Goal: Task Accomplishment & Management: Use online tool/utility

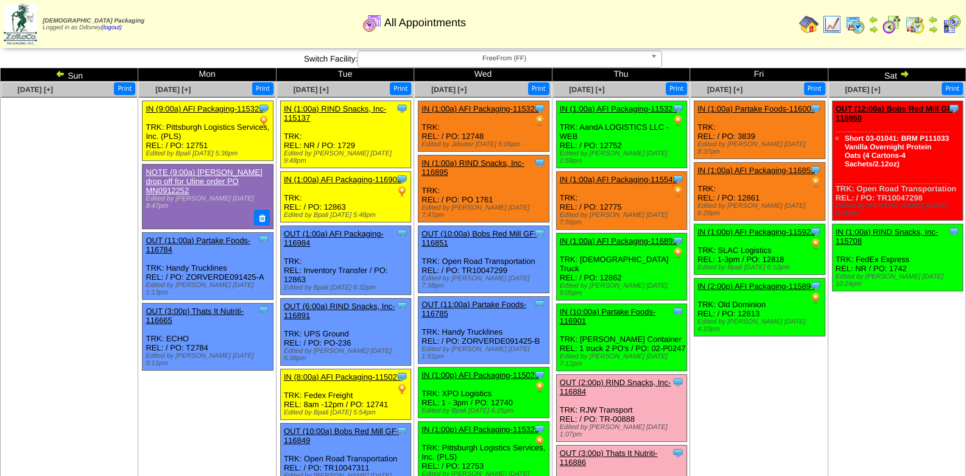
click at [815, 24] on img at bounding box center [808, 24] width 19 height 19
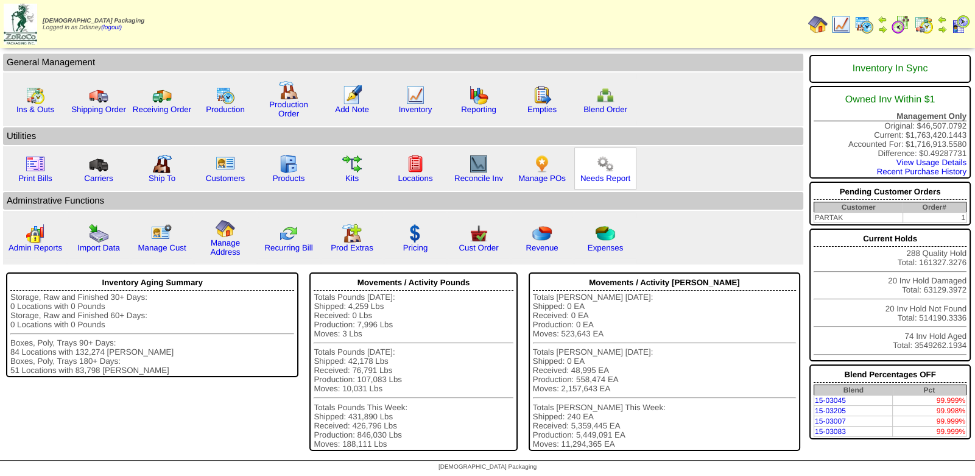
click at [597, 168] on img at bounding box center [605, 163] width 19 height 19
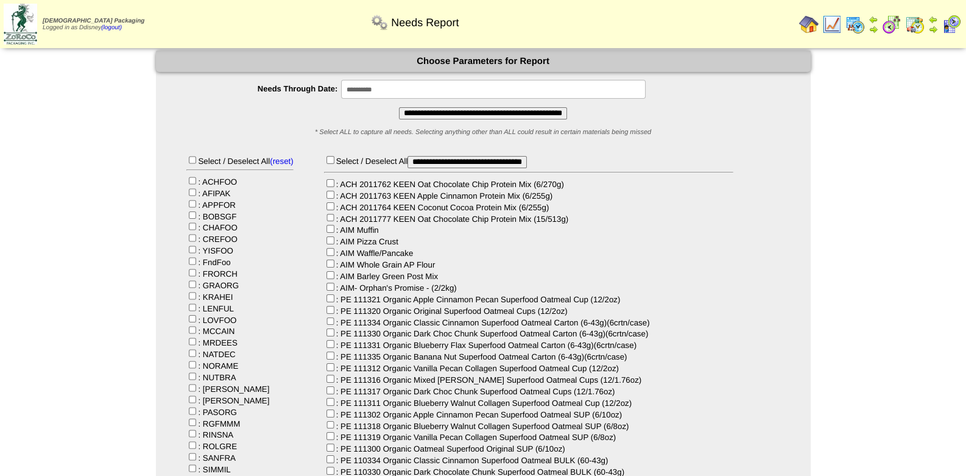
click at [447, 112] on input "**********" at bounding box center [483, 113] width 168 height 12
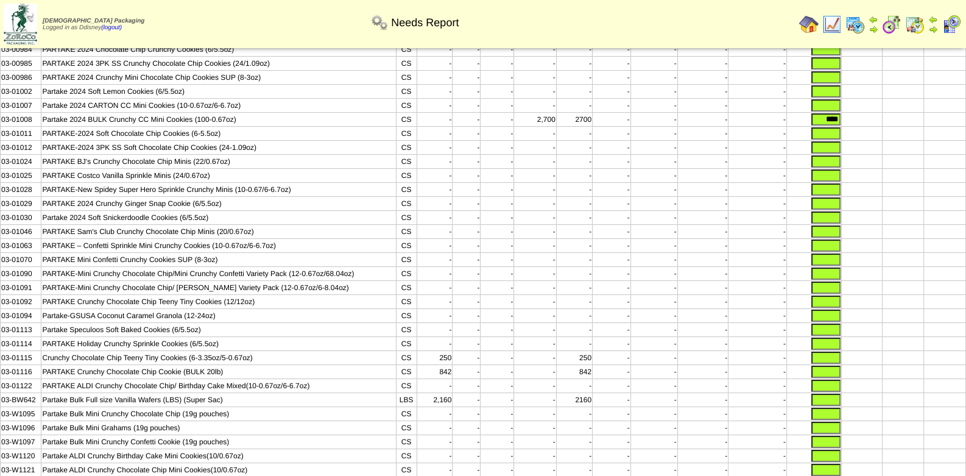
scroll to position [233, 0]
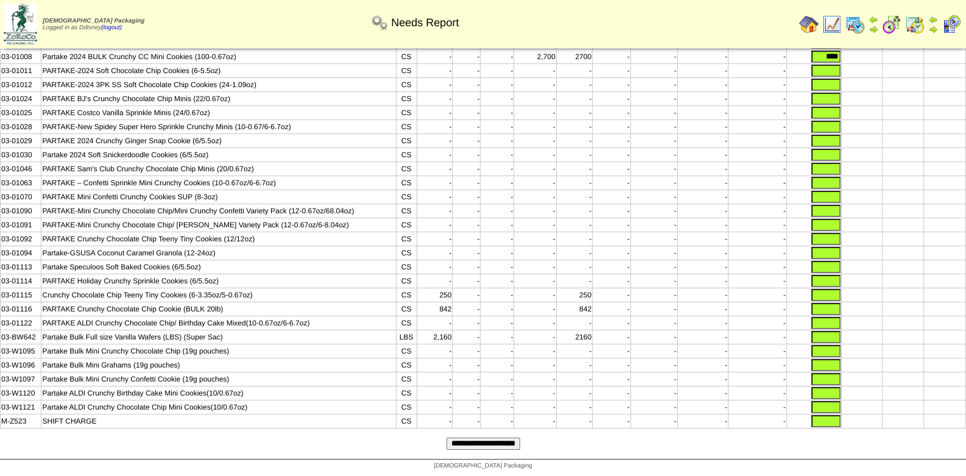
click at [671, 305] on td "-" at bounding box center [653, 309] width 47 height 14
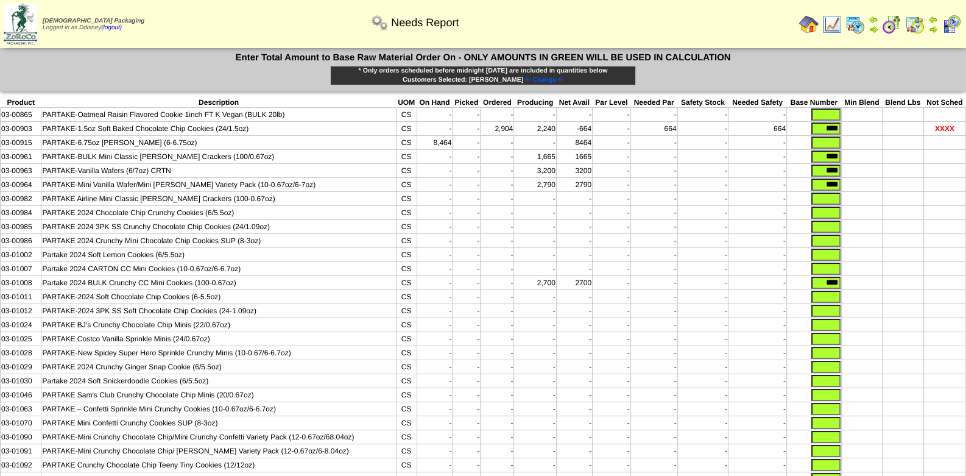
scroll to position [0, 0]
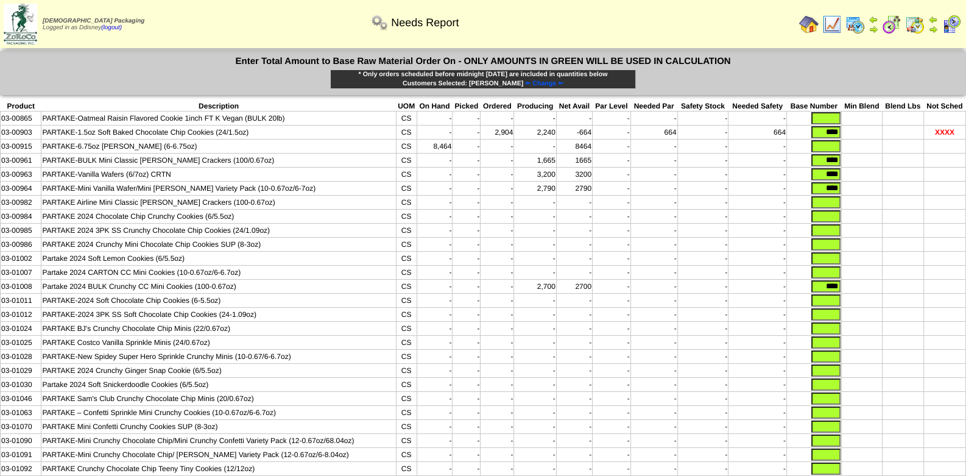
drag, startPoint x: 819, startPoint y: 188, endPoint x: 958, endPoint y: 200, distance: 139.4
click at [956, 201] on tbody "Product Description UOM On Hand Picked Ordered Producing Net Avail Par Level Ne…" at bounding box center [483, 379] width 965 height 557
drag, startPoint x: 813, startPoint y: 169, endPoint x: 849, endPoint y: 164, distance: 35.7
click at [845, 168] on tr "03-00963 PARTAKE-Vanilla Wafers (6/7oz) CRTN CS - - - 3,200 3200 - - - - ****" at bounding box center [483, 175] width 965 height 14
drag, startPoint x: 812, startPoint y: 157, endPoint x: 879, endPoint y: 157, distance: 67.0
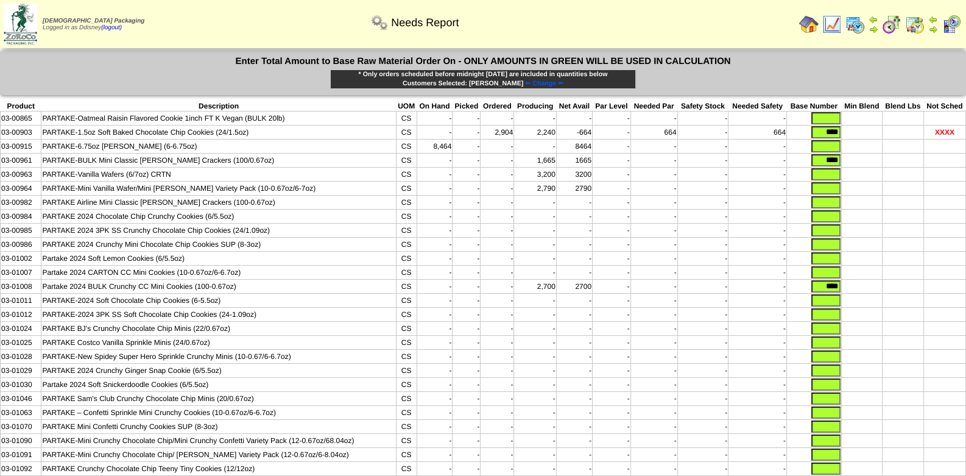
click at [856, 158] on tr "03-00961 PARTAKE-BULK Mini Classic Graham Crackers (100/0.67oz) CS - - - 1,665 …" at bounding box center [483, 161] width 965 height 14
drag, startPoint x: 825, startPoint y: 131, endPoint x: 863, endPoint y: 131, distance: 37.8
click at [859, 131] on tr "03-00903 PARTAKE-1.5oz Soft Baked Chocolate Chip Cookies (24/1.5oz) CS - - 2,90…" at bounding box center [483, 132] width 965 height 14
drag, startPoint x: 817, startPoint y: 287, endPoint x: 925, endPoint y: 290, distance: 108.5
click at [925, 299] on tbody "Product Description UOM On Hand Picked Ordered Producing Net Avail Par Level Ne…" at bounding box center [483, 379] width 965 height 557
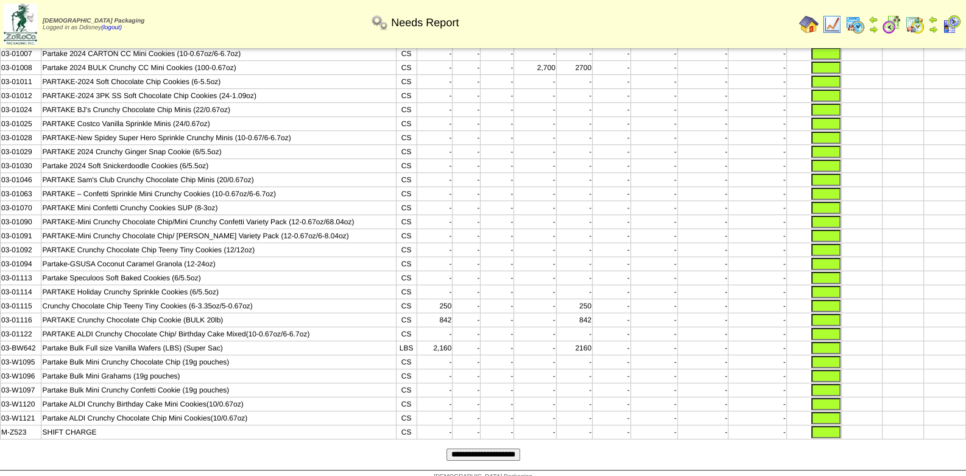
scroll to position [233, 0]
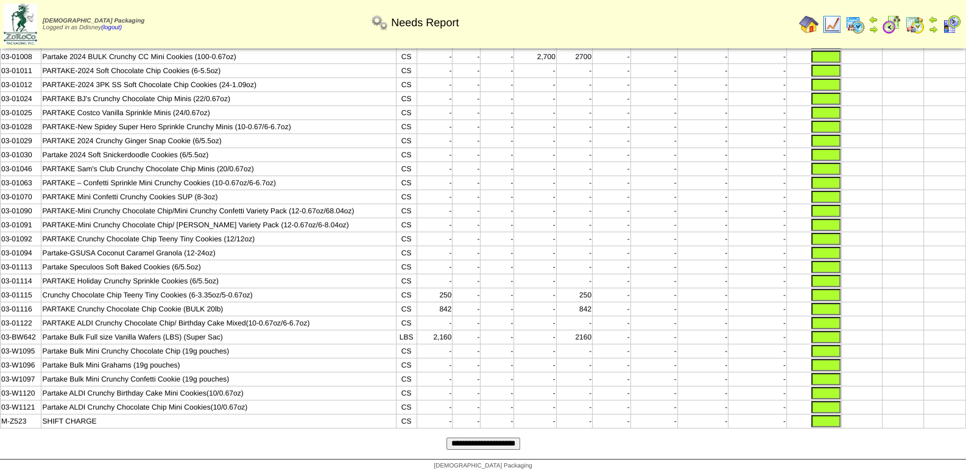
click at [817, 319] on input "text" at bounding box center [825, 323] width 29 height 12
type input "*"
click at [829, 406] on input "text" at bounding box center [825, 407] width 29 height 12
type input "*"
click at [835, 392] on input "text" at bounding box center [825, 393] width 29 height 12
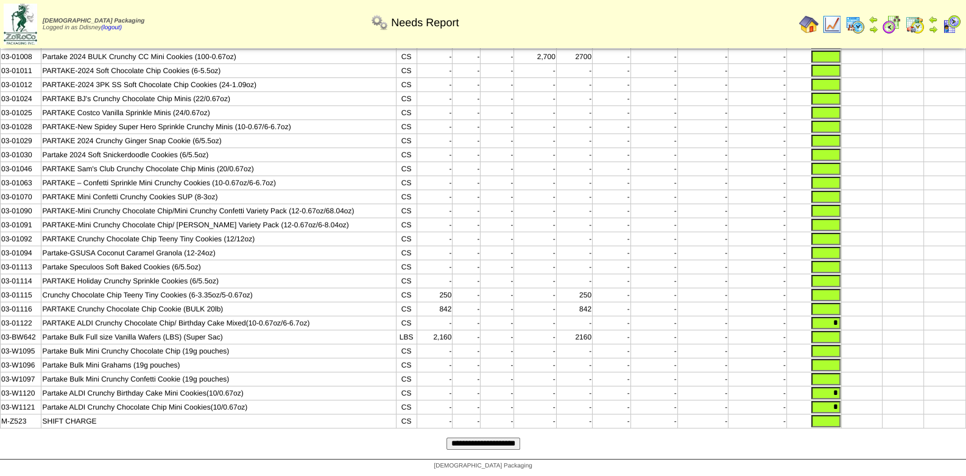
type input "*"
click at [499, 442] on input "**********" at bounding box center [484, 443] width 74 height 12
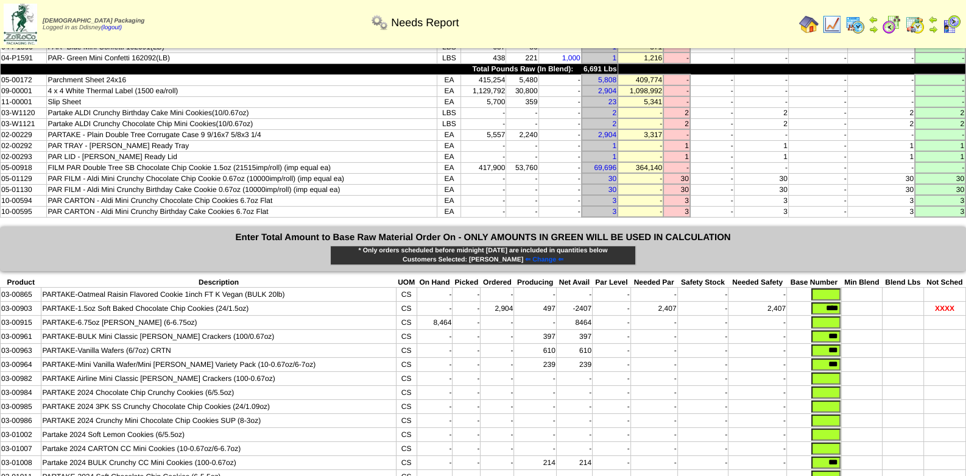
scroll to position [304, 0]
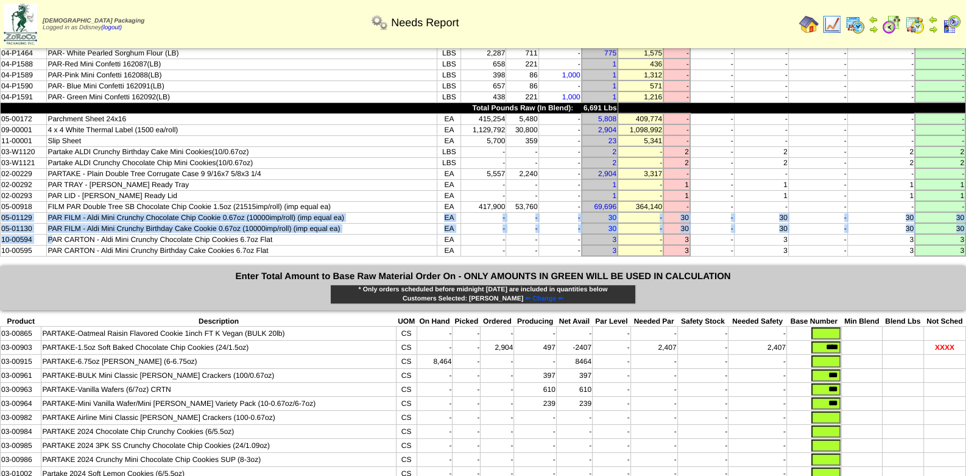
drag, startPoint x: 1, startPoint y: 194, endPoint x: 51, endPoint y: 210, distance: 52.4
click at [51, 210] on tbody "Product Description UOM On Hand Picked In Bound Needed Net Avail Short Par Leve…" at bounding box center [483, 15] width 965 height 482
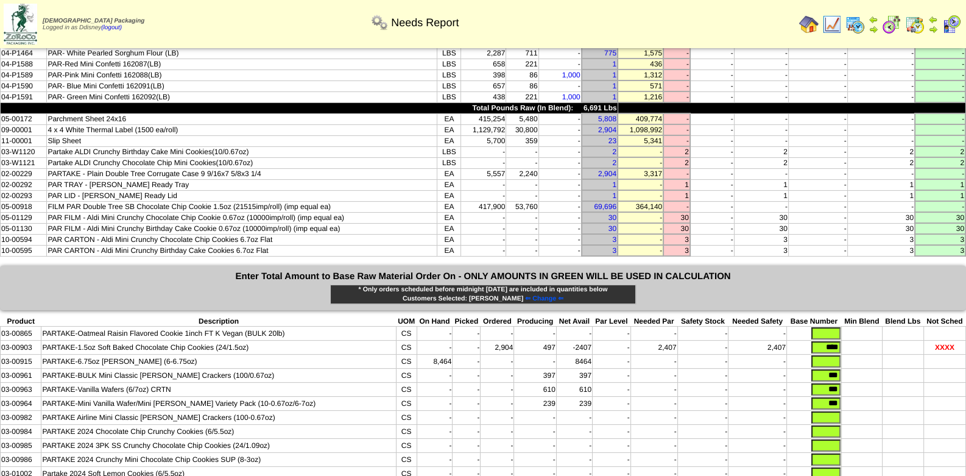
click at [47, 179] on td "PAR TRAY - [PERSON_NAME] Ready Tray" at bounding box center [242, 184] width 390 height 11
click at [609, 213] on link "30" at bounding box center [613, 217] width 8 height 9
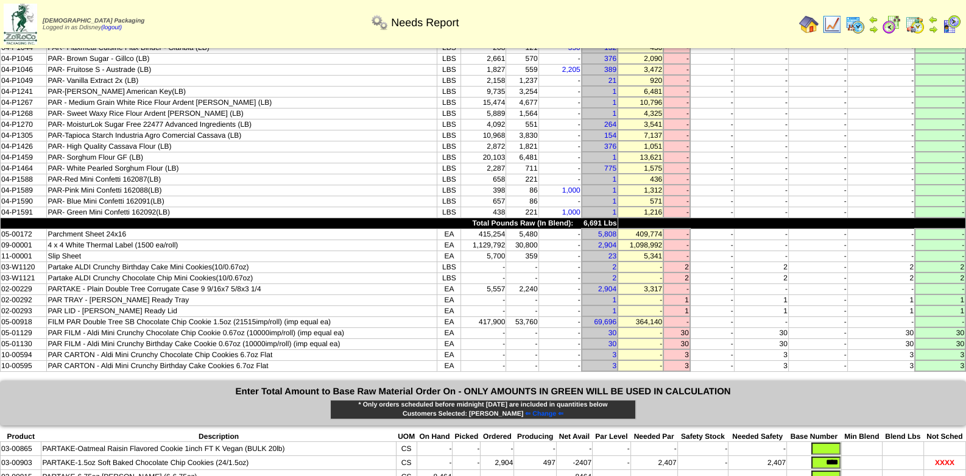
scroll to position [243, 0]
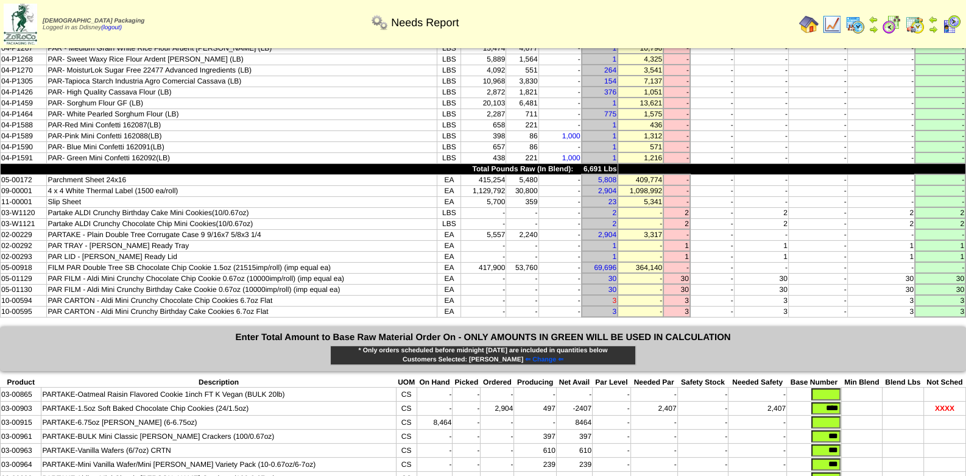
click at [612, 296] on link "3" at bounding box center [614, 300] width 4 height 9
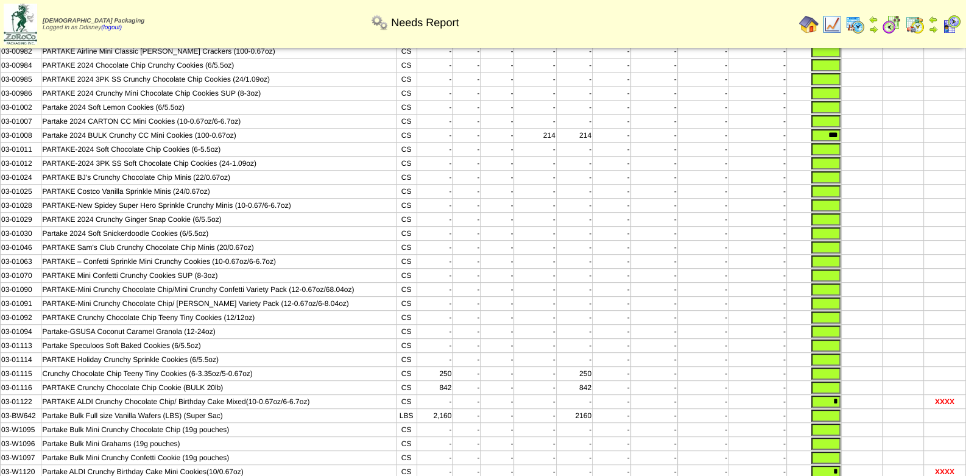
scroll to position [724, 0]
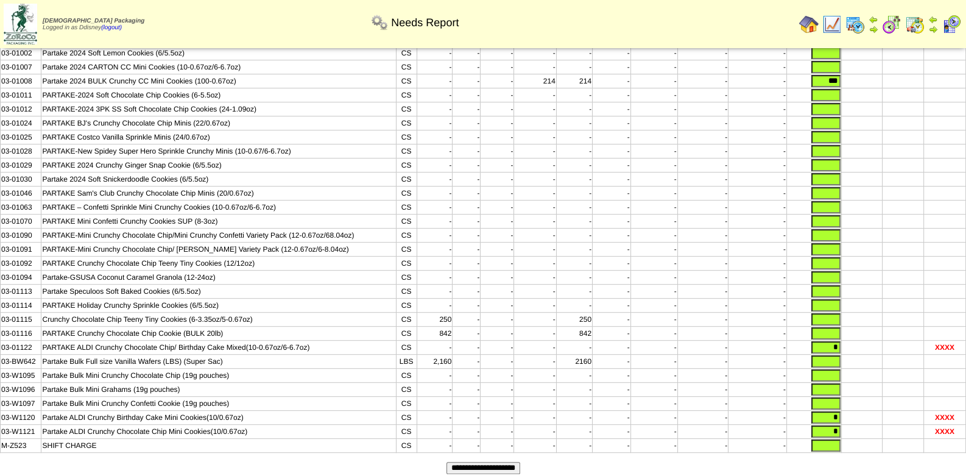
drag, startPoint x: 823, startPoint y: 321, endPoint x: 856, endPoint y: 321, distance: 33.5
click at [856, 341] on tr "03-01122 PARTAKE ALDI Crunchy Chocolate Chip/ Birthday Cake Mixed(10-0.67oz/6-6…" at bounding box center [483, 348] width 965 height 14
drag, startPoint x: 825, startPoint y: 316, endPoint x: 868, endPoint y: 317, distance: 43.3
click at [868, 341] on tr "03-01122 PARTAKE ALDI Crunchy Chocolate Chip/ Birthday Cake Mixed(10-0.67oz/6-6…" at bounding box center [483, 348] width 965 height 14
type input "*****"
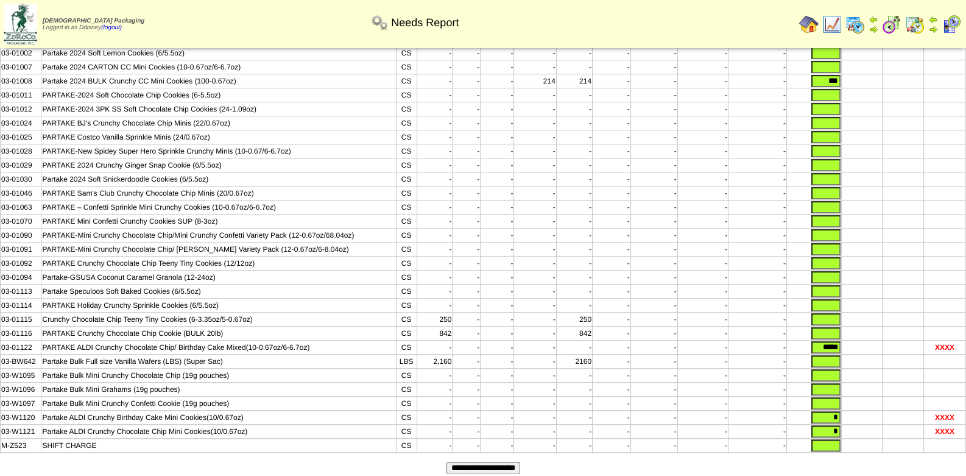
drag, startPoint x: 829, startPoint y: 390, endPoint x: 849, endPoint y: 390, distance: 20.1
click at [849, 411] on tr "03-W1120 Partake ALDI Crunchy Birthday Cake Mini Cookies(10/0.67oz) CS - - - - …" at bounding box center [483, 418] width 965 height 14
type input "******"
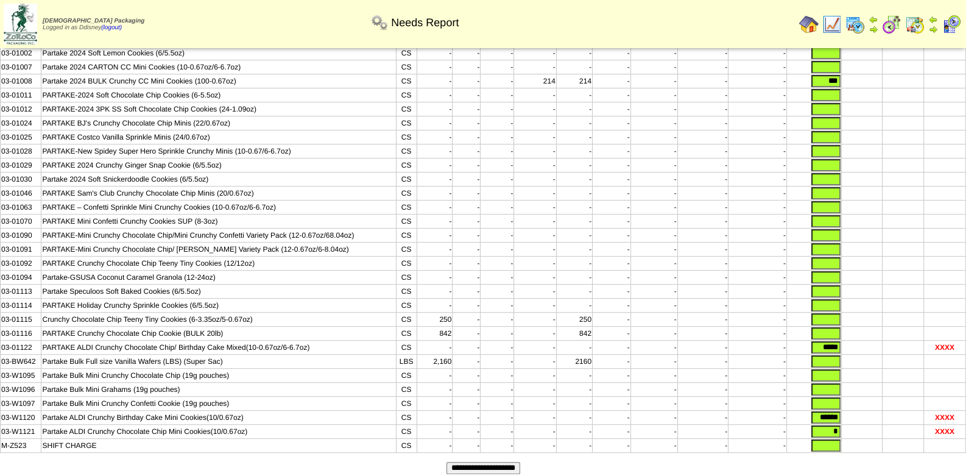
drag, startPoint x: 820, startPoint y: 408, endPoint x: 903, endPoint y: 409, distance: 83.5
click at [903, 425] on tr "03-W1121 Partake ALDI Crunchy Chocolate Chip Mini Cookies(10/0.67oz) CS - - - -…" at bounding box center [483, 432] width 965 height 14
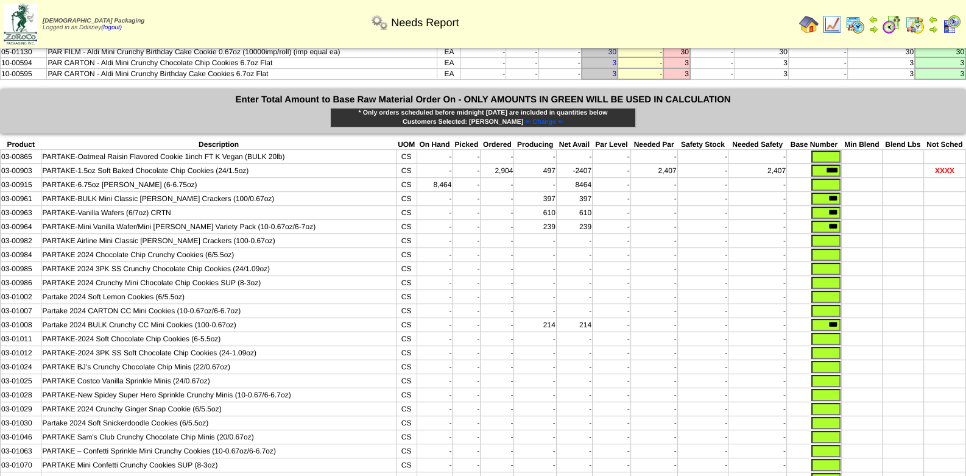
scroll to position [481, 0]
type input "******"
click at [862, 318] on tr "03-01008 Partake 2024 BULK Crunchy CC Mini Cookies (100-0.67oz) CS - - - 214 21…" at bounding box center [483, 325] width 965 height 14
drag, startPoint x: 823, startPoint y: 197, endPoint x: 857, endPoint y: 197, distance: 34.1
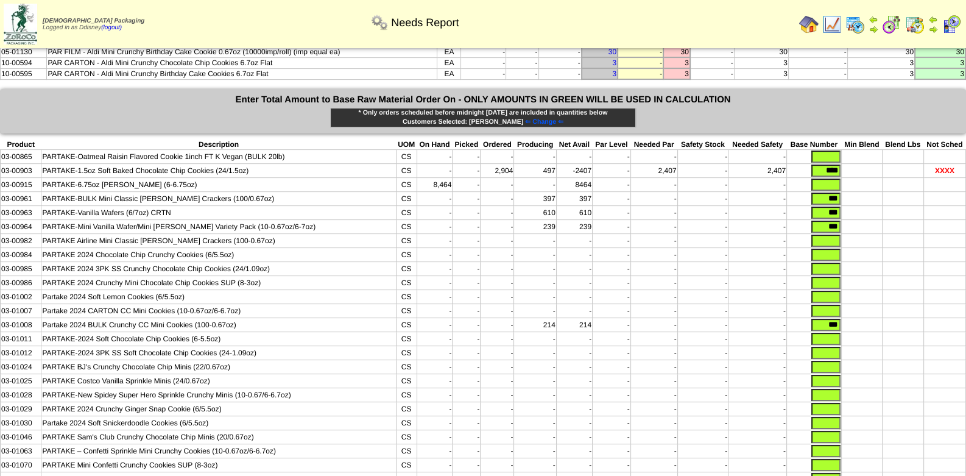
click at [856, 220] on tr "03-00964 PARTAKE-Mini Vanilla Wafer/Mini Graham Variety Pack (10-0.67oz/6-7oz) …" at bounding box center [483, 227] width 965 height 14
drag, startPoint x: 813, startPoint y: 185, endPoint x: 867, endPoint y: 185, distance: 53.6
click at [867, 206] on tr "03-00963 PARTAKE-Vanilla Wafers (6/7oz) CRTN CS - - - 610 610 - - - - ***" at bounding box center [483, 213] width 965 height 14
drag, startPoint x: 821, startPoint y: 169, endPoint x: 862, endPoint y: 170, distance: 41.4
click at [862, 192] on tr "03-00961 PARTAKE-BULK Mini Classic Graham Crackers (100/0.67oz) CS - - - 397 39…" at bounding box center [483, 199] width 965 height 14
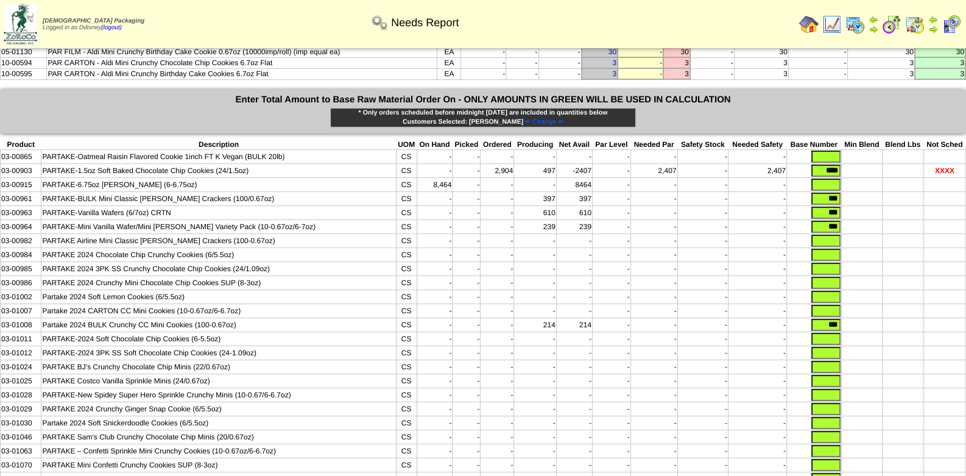
click at [825, 221] on input "***" at bounding box center [825, 227] width 29 height 12
drag, startPoint x: 818, startPoint y: 200, endPoint x: 872, endPoint y: 207, distance: 54.7
click at [873, 208] on tbody "Product Description UOM On Hand Picked Ordered Producing Net Avail Par Level Ne…" at bounding box center [483, 417] width 965 height 557
drag, startPoint x: 819, startPoint y: 182, endPoint x: 862, endPoint y: 178, distance: 42.8
click at [865, 206] on tr "03-00963 PARTAKE-Vanilla Wafers (6/7oz) CRTN CS - - - 610 610 - - - - ***" at bounding box center [483, 213] width 965 height 14
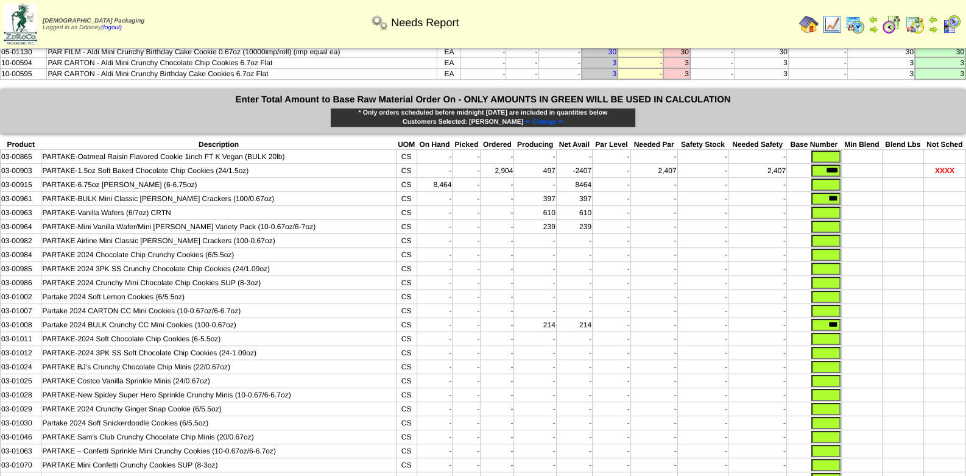
drag, startPoint x: 816, startPoint y: 168, endPoint x: 863, endPoint y: 168, distance: 46.9
click at [862, 192] on tr "03-00961 PARTAKE-BULK Mini Classic Graham Crackers (100/0.67oz) CS - - - 397 39…" at bounding box center [483, 199] width 965 height 14
drag, startPoint x: 816, startPoint y: 142, endPoint x: 895, endPoint y: 143, distance: 79.2
click at [892, 164] on tr "03-00903 PARTAKE-1.5oz Soft Baked Chocolate Chip Cookies (24/1.5oz) CS - - 2,90…" at bounding box center [483, 171] width 965 height 14
drag, startPoint x: 821, startPoint y: 297, endPoint x: 875, endPoint y: 289, distance: 54.8
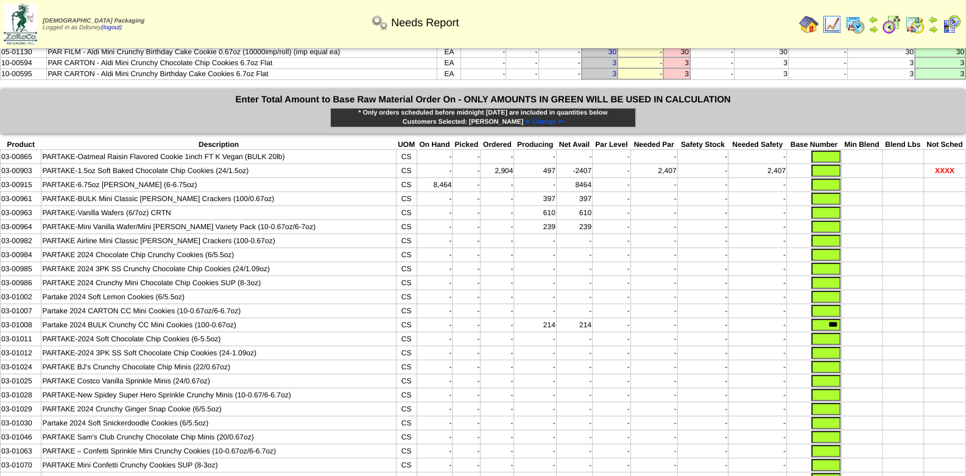
click at [875, 318] on tr "03-01008 Partake 2024 BULK Crunchy CC Mini Cookies (100-0.67oz) CS - - - 214 21…" at bounding box center [483, 325] width 965 height 14
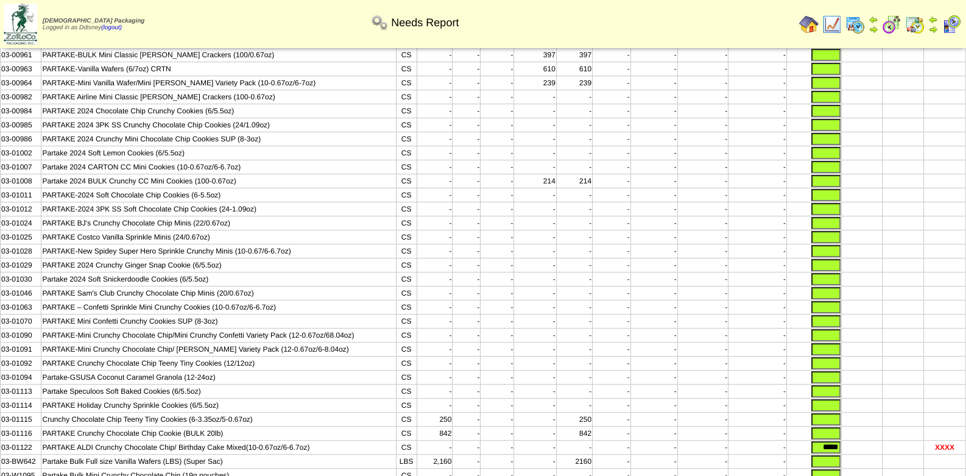
scroll to position [724, 0]
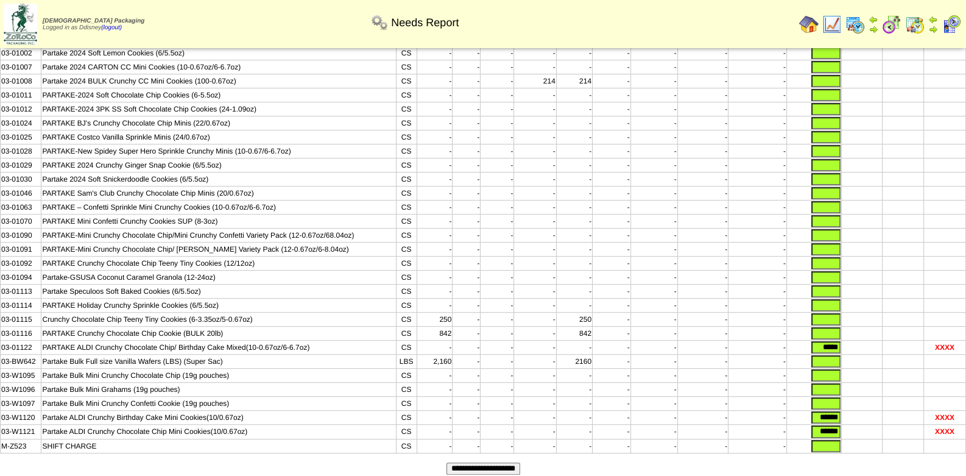
click at [502, 462] on input "**********" at bounding box center [484, 468] width 74 height 12
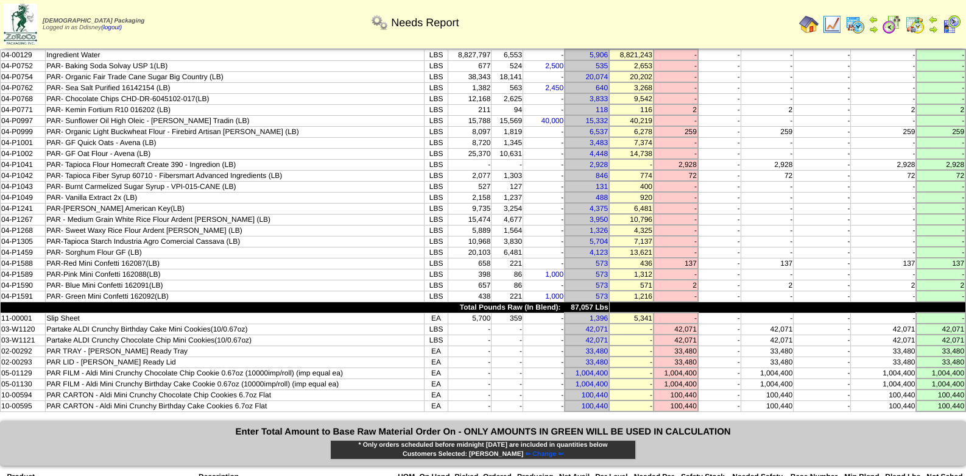
scroll to position [60, 0]
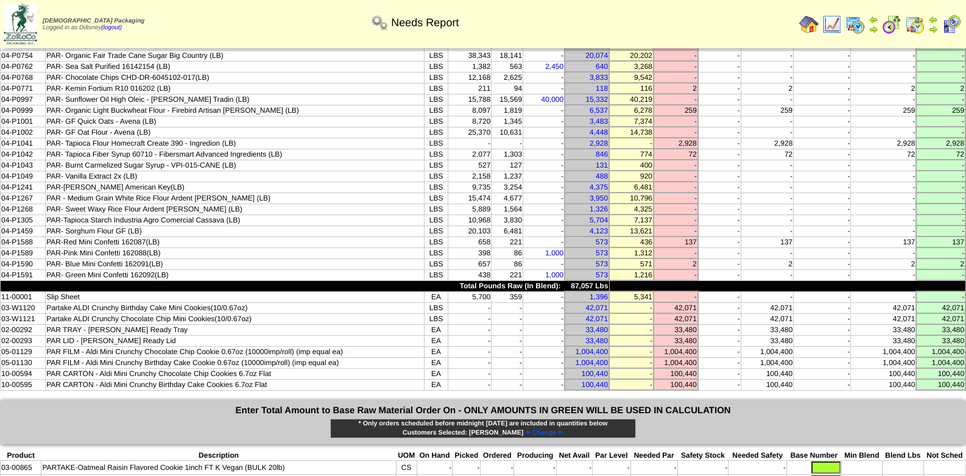
click at [627, 357] on td "-" at bounding box center [631, 362] width 44 height 11
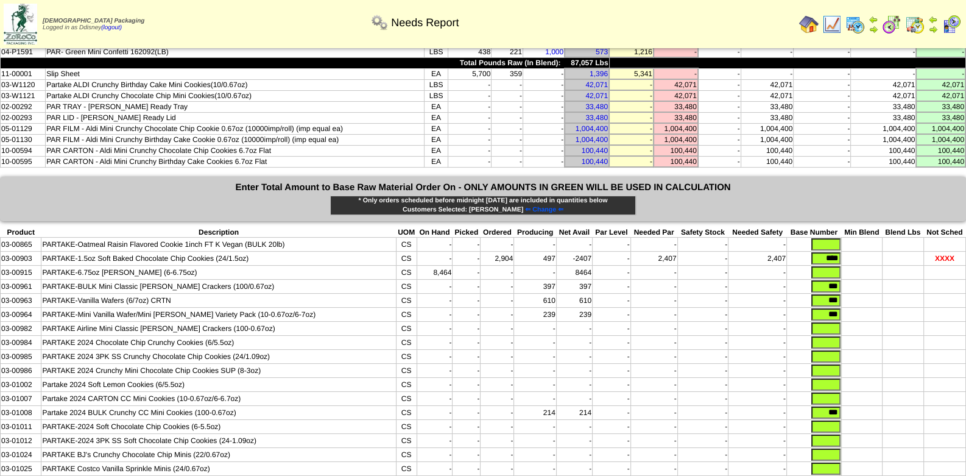
scroll to position [304, 0]
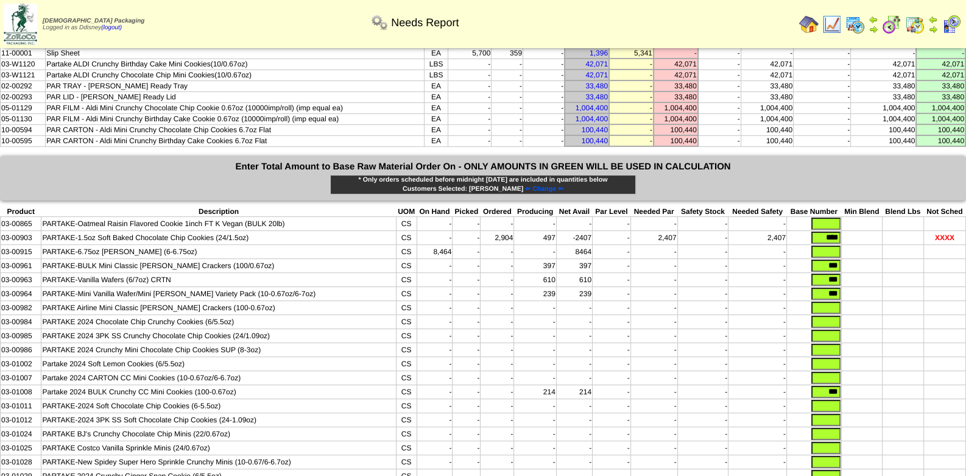
drag, startPoint x: 819, startPoint y: 217, endPoint x: 875, endPoint y: 218, distance: 55.4
click at [874, 231] on tr "03-00903 PARTAKE-1.5oz Soft Baked Chocolate Chip Cookies (24/1.5oz) CS - - 2,90…" at bounding box center [483, 238] width 965 height 14
drag, startPoint x: 822, startPoint y: 245, endPoint x: 872, endPoint y: 245, distance: 50.6
click at [872, 259] on tr "03-00961 PARTAKE-BULK Mini Classic [PERSON_NAME] Crackers (100/0.67oz) CS - - -…" at bounding box center [483, 266] width 965 height 14
click at [870, 273] on tr "03-00963 PARTAKE-Vanilla Wafers (6/7oz) CRTN CS - - - 610 610 - - - - ***" at bounding box center [483, 280] width 965 height 14
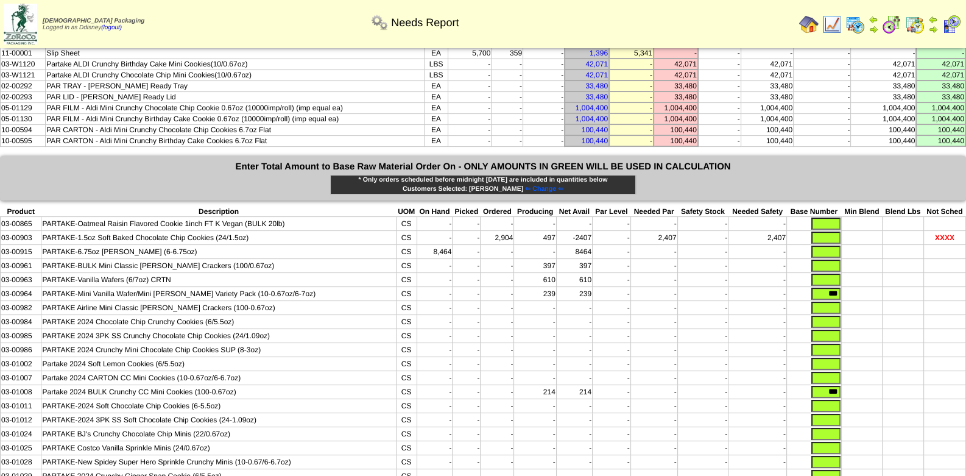
drag, startPoint x: 813, startPoint y: 272, endPoint x: 874, endPoint y: 277, distance: 61.1
click at [874, 287] on tr "03-00964 PARTAKE-Mini Vanilla Wafer/Mini Graham Variety Pack (10-0.67oz/6-7oz) …" at bounding box center [483, 294] width 965 height 14
drag, startPoint x: 838, startPoint y: 370, endPoint x: 845, endPoint y: 368, distance: 8.1
click at [842, 385] on tr "03-01008 Partake 2024 BULK Crunchy CC Mini Cookies (100-0.67oz) CS - - - 214 21…" at bounding box center [483, 392] width 965 height 14
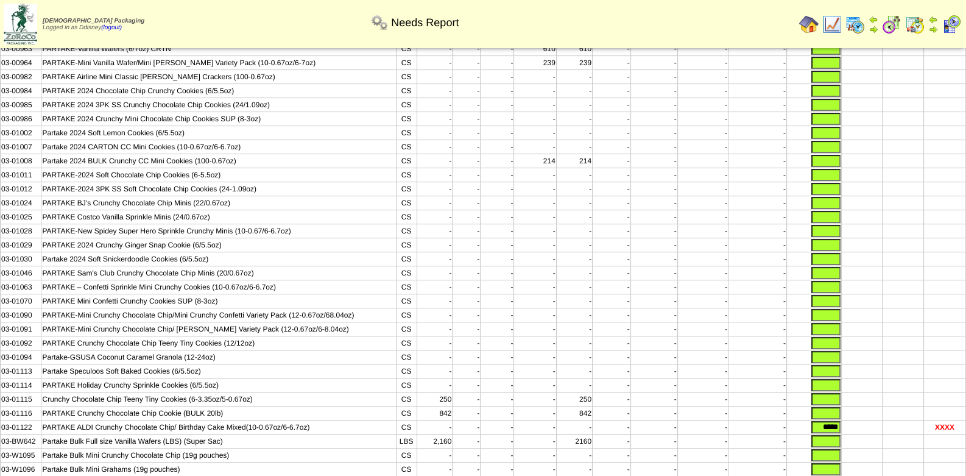
scroll to position [548, 0]
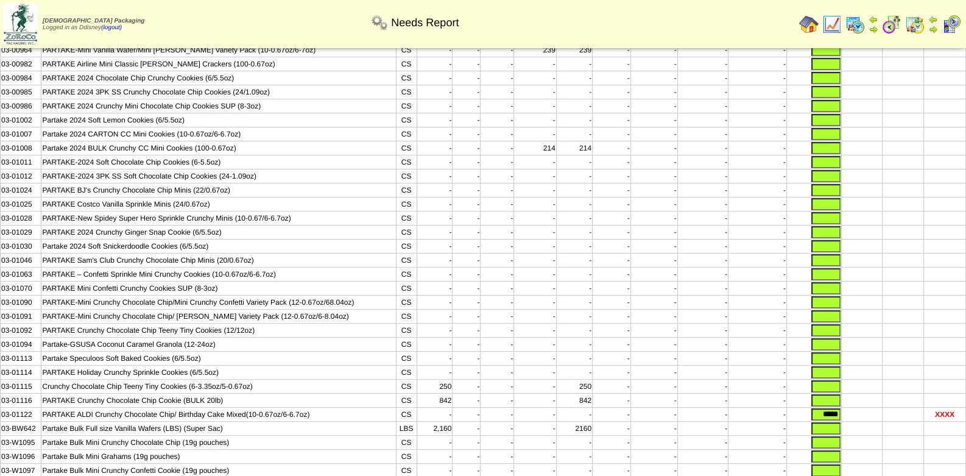
drag, startPoint x: 813, startPoint y: 394, endPoint x: 880, endPoint y: 401, distance: 68.0
click at [880, 401] on tbody "Product Description UOM On Hand Picked Ordered Producing Net Avail Par Level Ne…" at bounding box center [483, 241] width 965 height 557
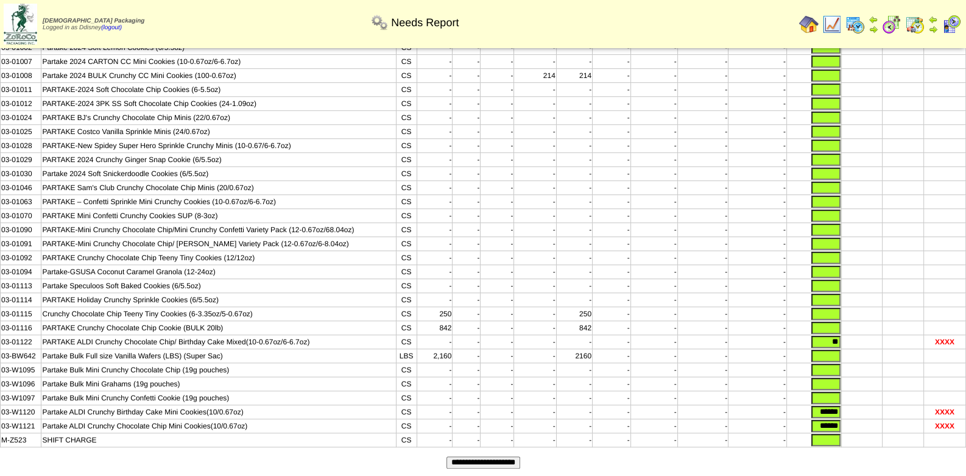
scroll to position [621, 0]
type input "**"
drag, startPoint x: 813, startPoint y: 391, endPoint x: 930, endPoint y: 412, distance: 118.8
click at [930, 412] on tbody "Product Description UOM On Hand Picked Ordered Producing Net Avail Par Level Ne…" at bounding box center [483, 168] width 965 height 557
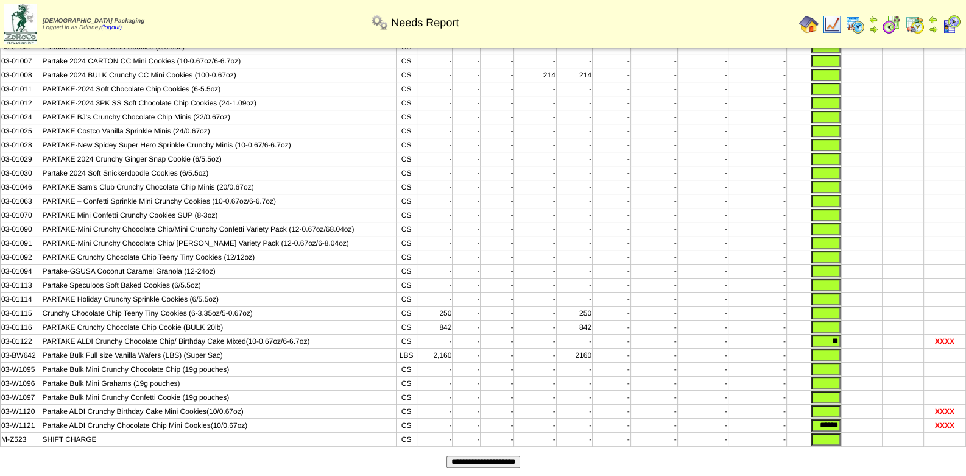
drag, startPoint x: 811, startPoint y: 404, endPoint x: 892, endPoint y: 410, distance: 81.2
click at [886, 418] on tr "03-W1121 Partake ALDI Crunchy Chocolate Chip Mini Cookies(10/0.67oz) CS - - - -…" at bounding box center [483, 425] width 965 height 14
click at [481, 456] on input "**********" at bounding box center [484, 462] width 74 height 12
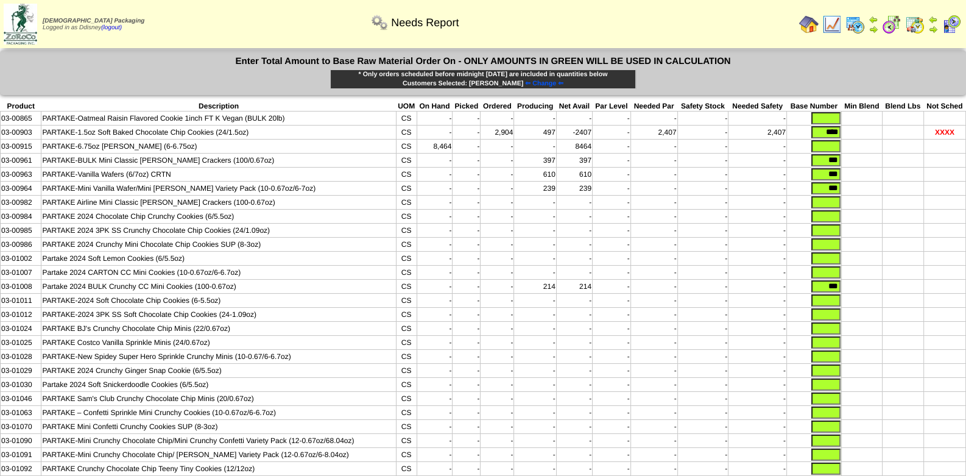
drag, startPoint x: 816, startPoint y: 288, endPoint x: 864, endPoint y: 286, distance: 47.5
click at [864, 286] on tr "03-01008 Partake 2024 BULK Crunchy CC Mini Cookies (100-0.67oz) CS - - - 214 21…" at bounding box center [483, 287] width 965 height 14
drag, startPoint x: 822, startPoint y: 189, endPoint x: 909, endPoint y: 189, distance: 87.7
click at [909, 189] on tr "03-00964 PARTAKE-Mini Vanilla Wafer/Mini [PERSON_NAME] Variety Pack (10-0.67oz/…" at bounding box center [483, 189] width 965 height 14
drag, startPoint x: 824, startPoint y: 172, endPoint x: 853, endPoint y: 171, distance: 28.7
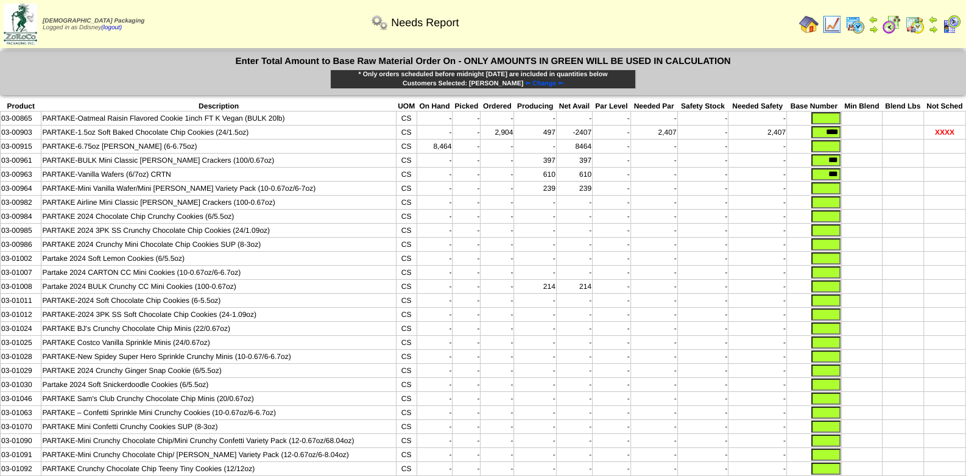
click at [850, 171] on tr "03-00963 PARTAKE-Vanilla Wafers (6/7oz) CRTN CS - - - 610 610 - - - - ***" at bounding box center [483, 175] width 965 height 14
type input "*"
drag, startPoint x: 820, startPoint y: 160, endPoint x: 857, endPoint y: 160, distance: 37.2
click at [856, 160] on tr "03-00961 PARTAKE-BULK Mini Classic Graham Crackers (100/0.67oz) CS - - - 397 39…" at bounding box center [483, 161] width 965 height 14
drag, startPoint x: 817, startPoint y: 133, endPoint x: 852, endPoint y: 133, distance: 35.3
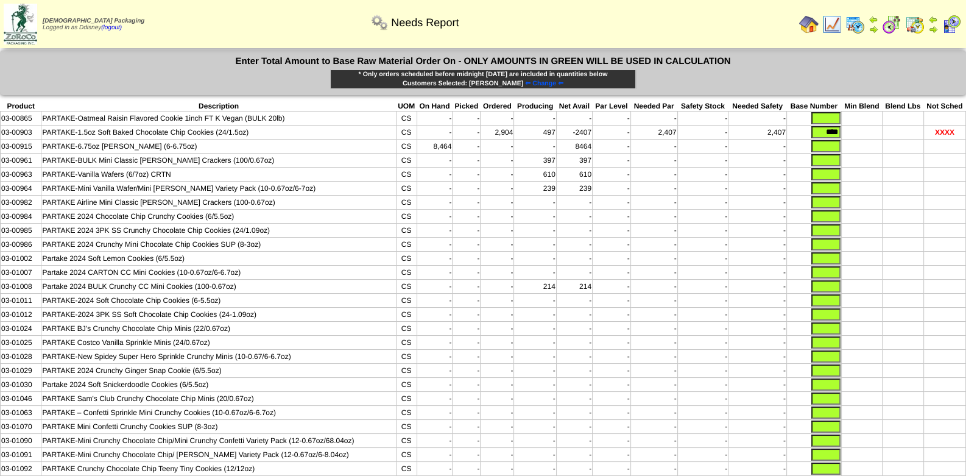
click at [850, 133] on tr "03-00903 PARTAKE-1.5oz Soft Baked Chocolate Chip Cookies (24/1.5oz) CS - - 2,90…" at bounding box center [483, 132] width 965 height 14
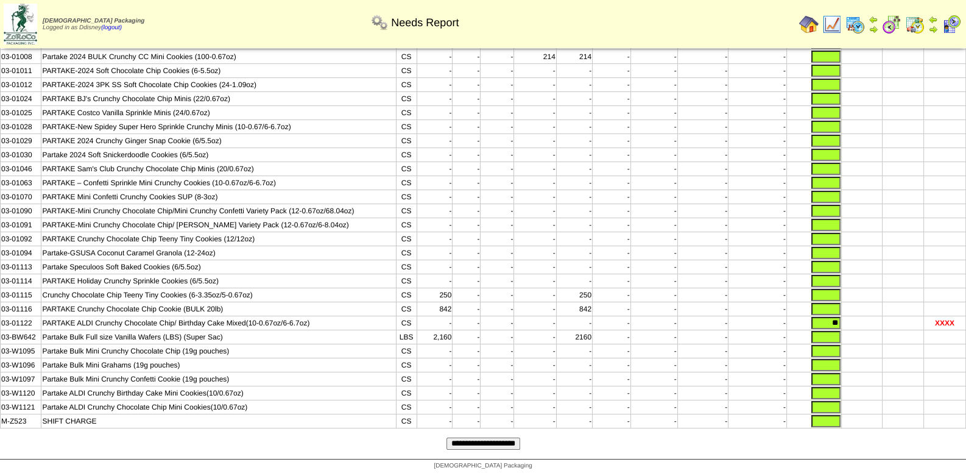
scroll to position [233, 0]
click at [828, 407] on input "text" at bounding box center [825, 407] width 29 height 12
type input "**"
click at [831, 419] on input "text" at bounding box center [825, 421] width 29 height 12
type input "**"
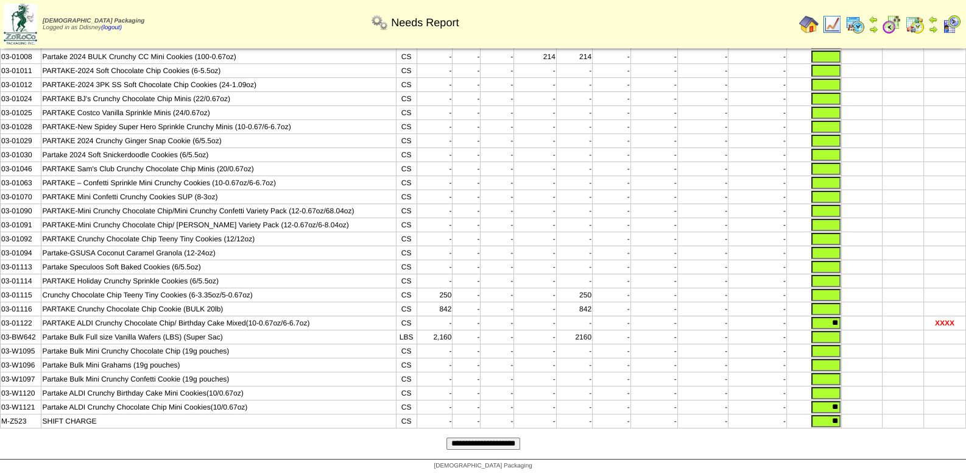
drag, startPoint x: 840, startPoint y: 417, endPoint x: 847, endPoint y: 417, distance: 7.3
click at [845, 417] on tr "M-Z523 SHIFT CHARGE CS - - - - - - - - - **" at bounding box center [483, 421] width 965 height 14
click at [828, 392] on input "text" at bounding box center [825, 393] width 29 height 12
type input "**"
click at [496, 442] on input "**********" at bounding box center [484, 443] width 74 height 12
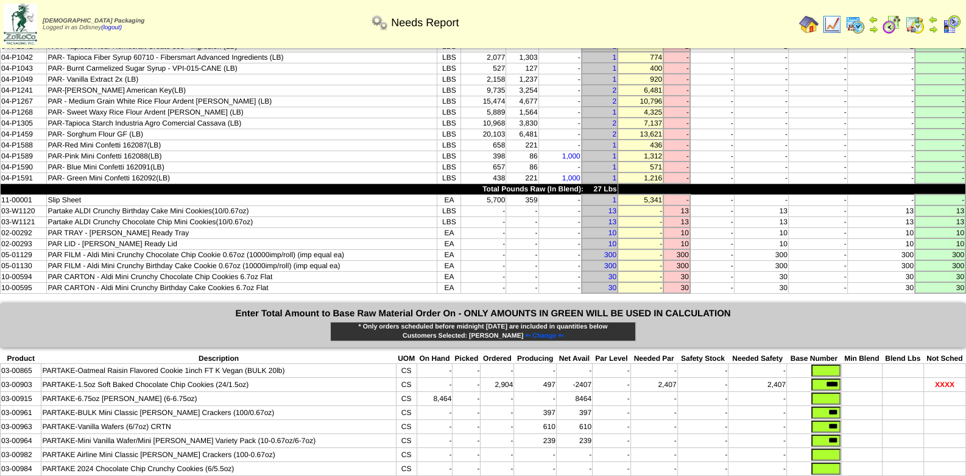
scroll to position [133, 0]
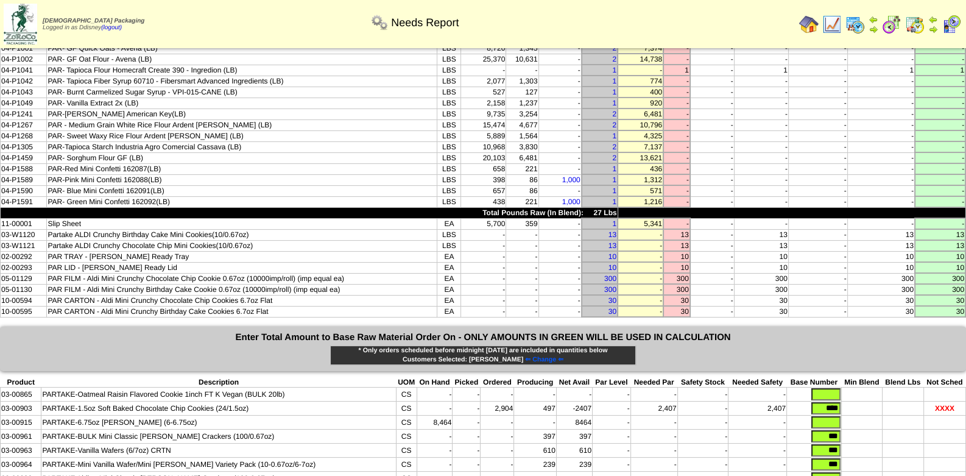
click at [531, 284] on td "-" at bounding box center [522, 289] width 32 height 11
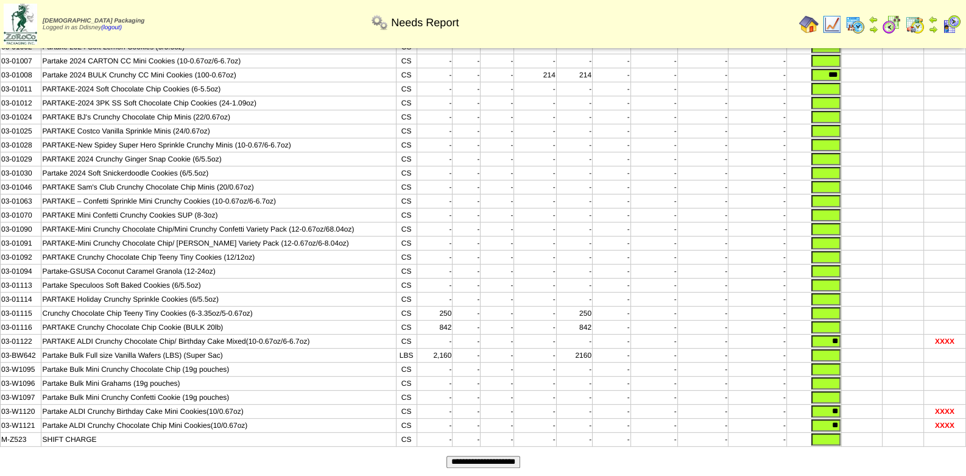
scroll to position [621, 0]
drag, startPoint x: 824, startPoint y: 319, endPoint x: 837, endPoint y: 319, distance: 13.4
click at [837, 335] on input "**" at bounding box center [825, 341] width 29 height 12
drag, startPoint x: 823, startPoint y: 392, endPoint x: 837, endPoint y: 399, distance: 15.8
click at [841, 404] on tr "03-W1120 Partake ALDI Crunchy Birthday Cake Mini Cookies(10/0.67oz) CS - - - - …" at bounding box center [483, 411] width 965 height 14
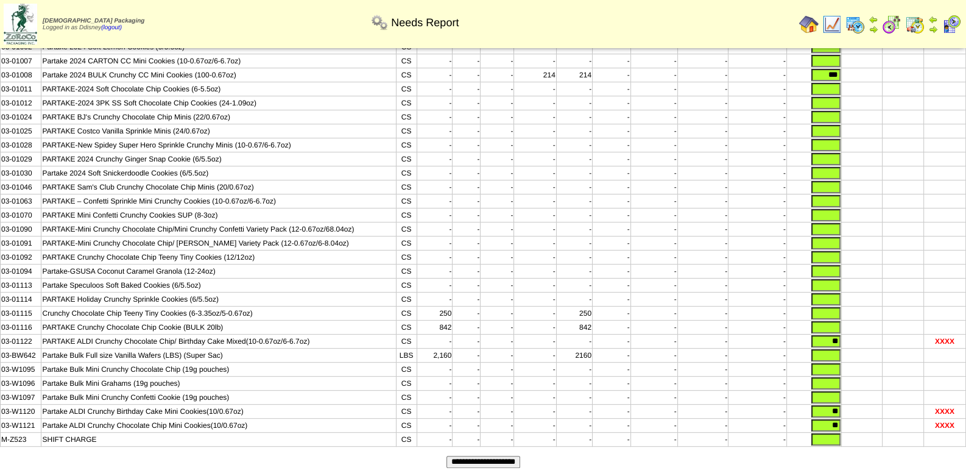
drag, startPoint x: 825, startPoint y: 407, endPoint x: 839, endPoint y: 407, distance: 14.0
click at [839, 419] on input "**" at bounding box center [825, 425] width 29 height 12
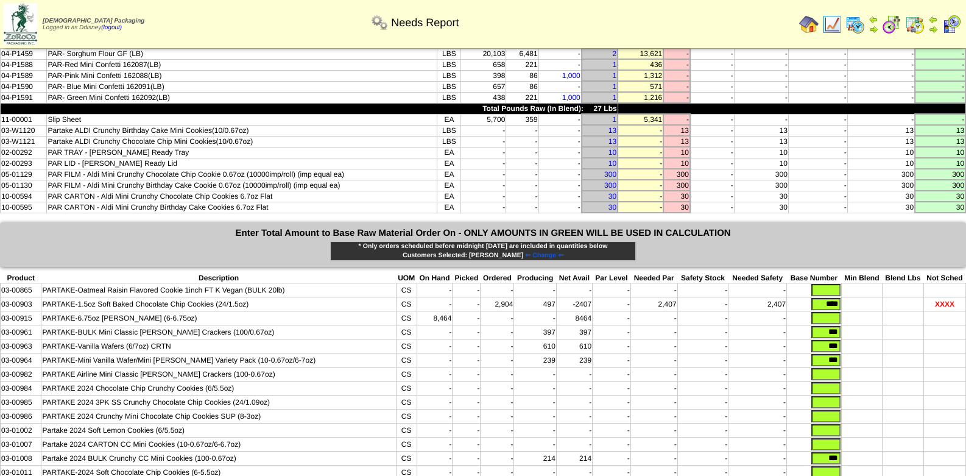
scroll to position [133, 0]
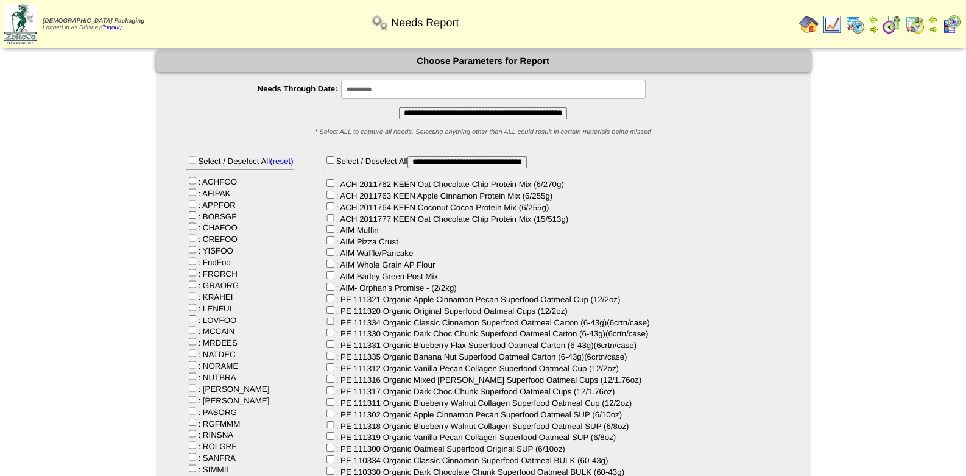
click at [432, 110] on input "**********" at bounding box center [483, 113] width 168 height 12
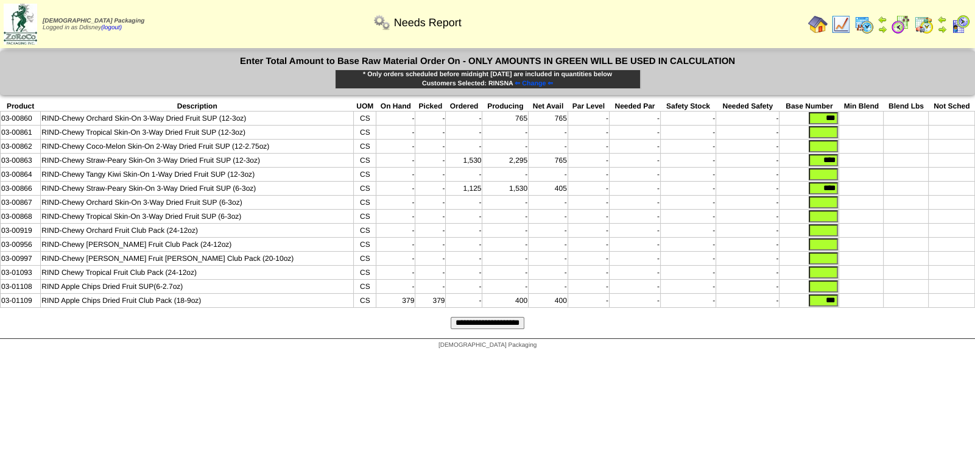
drag, startPoint x: 815, startPoint y: 300, endPoint x: 906, endPoint y: 310, distance: 91.9
click at [906, 310] on form "Enter Total Amount to Base Raw Material Order On - ONLY AMOUNTS IN GREEN WILL B…" at bounding box center [487, 195] width 975 height 288
type input "****"
drag, startPoint x: 812, startPoint y: 186, endPoint x: 837, endPoint y: 188, distance: 25.0
click at [837, 188] on tr "03-00866 RIND-Chewy Straw-Peary Skin-On 3-Way Dried Fruit SUP (6-3oz) CS - - 1,…" at bounding box center [488, 189] width 975 height 14
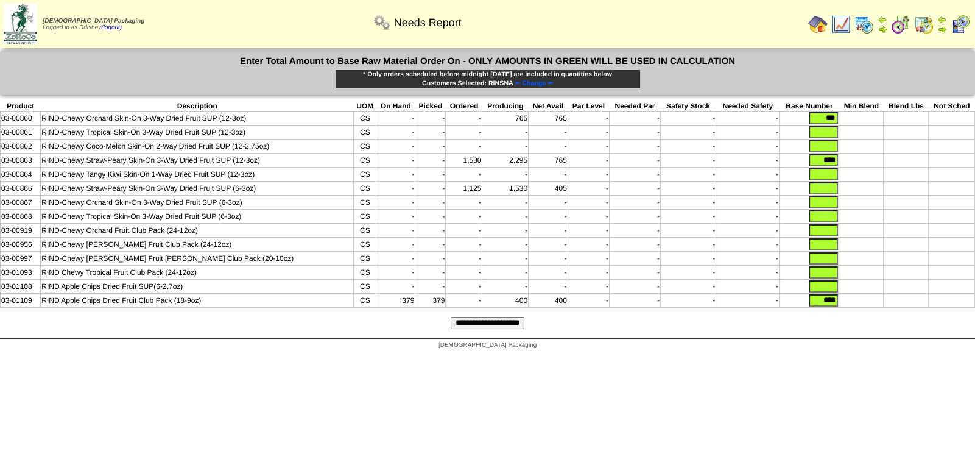
drag, startPoint x: 810, startPoint y: 156, endPoint x: 871, endPoint y: 154, distance: 61.0
click at [868, 155] on tr "03-00863 RIND-Chewy Straw-Peary Skin-On 3-Way Dried Fruit SUP (12-3oz) CS - - 1…" at bounding box center [488, 161] width 975 height 14
drag, startPoint x: 817, startPoint y: 118, endPoint x: 841, endPoint y: 116, distance: 23.8
click at [841, 116] on tr "03-00860 RIND-Chewy Orchard Skin-On 3-Way Dried Fruit SUP (12-3oz) CS - - - 765…" at bounding box center [488, 118] width 975 height 14
click at [503, 320] on input "**********" at bounding box center [488, 323] width 74 height 12
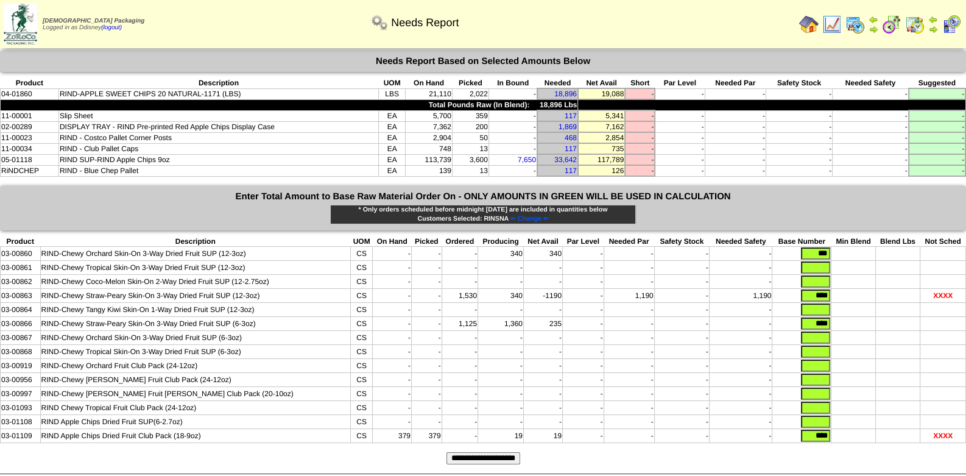
drag, startPoint x: 403, startPoint y: 169, endPoint x: 261, endPoint y: 161, distance: 142.1
click at [402, 169] on td "EA" at bounding box center [391, 170] width 27 height 11
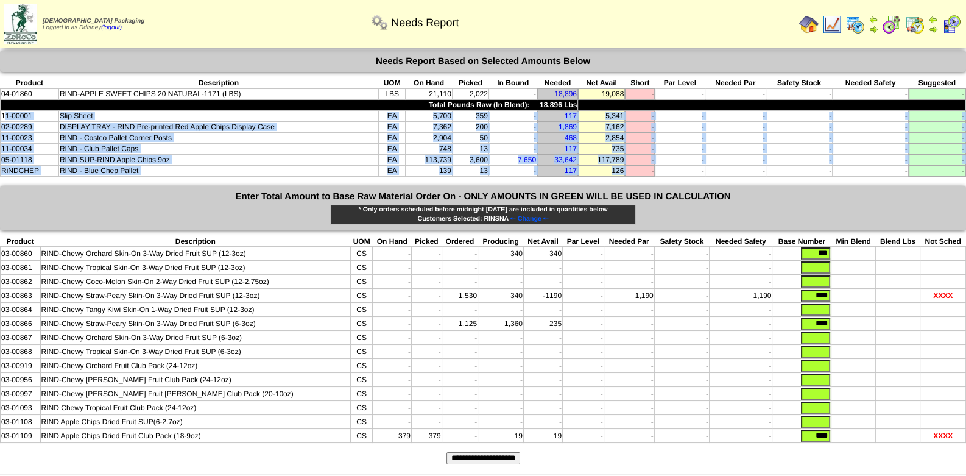
drag, startPoint x: 4, startPoint y: 113, endPoint x: 630, endPoint y: 165, distance: 628.9
click at [630, 165] on tbody "Product Description UOM On Hand Picked In Bound Needed Net Avail Short Par Leve…" at bounding box center [483, 127] width 965 height 98
copy tbody "1-00001 Slip Sheet EA 5,700 359 - 117 5,341 - - - - - - 02-00289 DISPLAY TRAY -…"
click at [141, 121] on td "DISPLAY TRAY - RIND Pre-printed Red Apple Chips Display Case" at bounding box center [218, 126] width 320 height 11
click at [289, 154] on td "RIND SUP-RIND Apple Chips 9oz" at bounding box center [218, 159] width 320 height 11
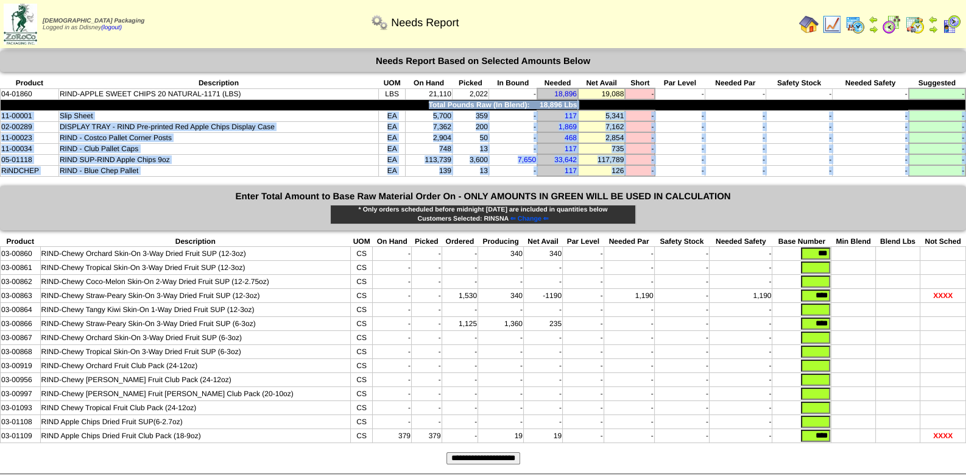
drag, startPoint x: 0, startPoint y: 105, endPoint x: 507, endPoint y: 152, distance: 509.6
click at [589, 174] on div "Needs Report Needs Report Based on Selected Amounts Below Product Description U…" at bounding box center [483, 262] width 966 height 423
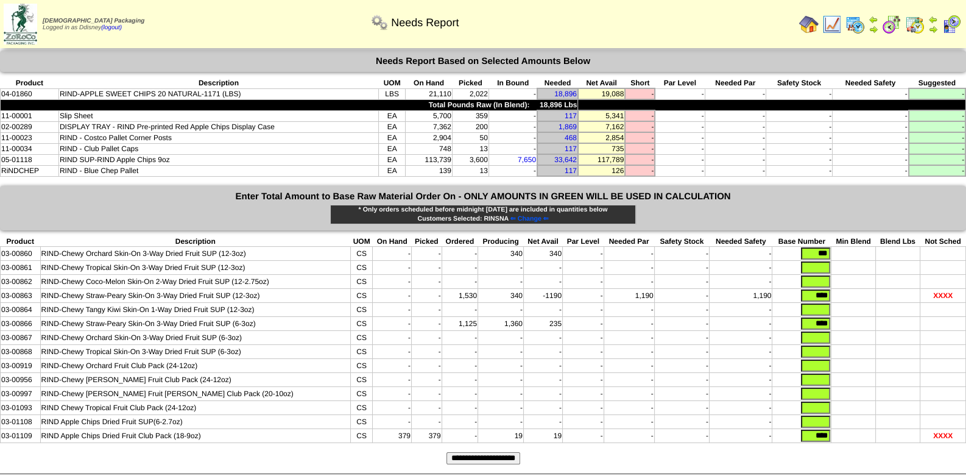
drag, startPoint x: 473, startPoint y: 145, endPoint x: 750, endPoint y: 312, distance: 324.1
click at [750, 317] on td "-" at bounding box center [741, 324] width 63 height 14
click at [835, 23] on img at bounding box center [831, 24] width 19 height 19
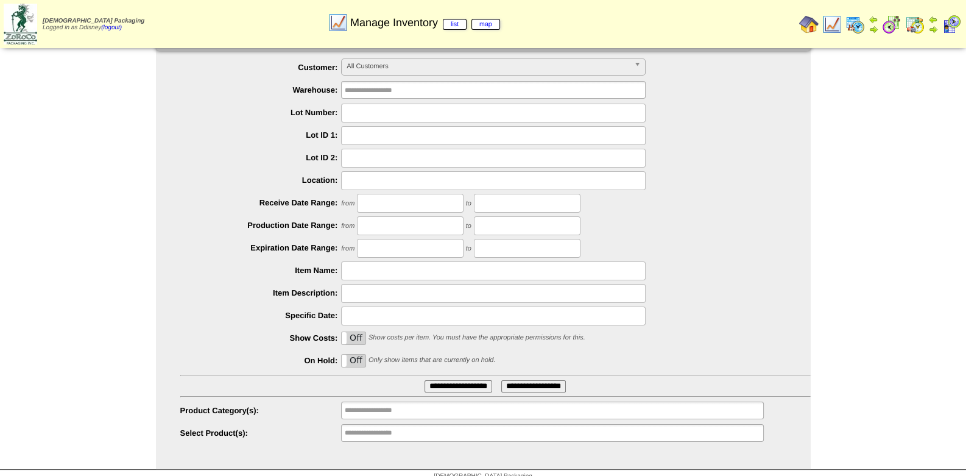
scroll to position [32, 0]
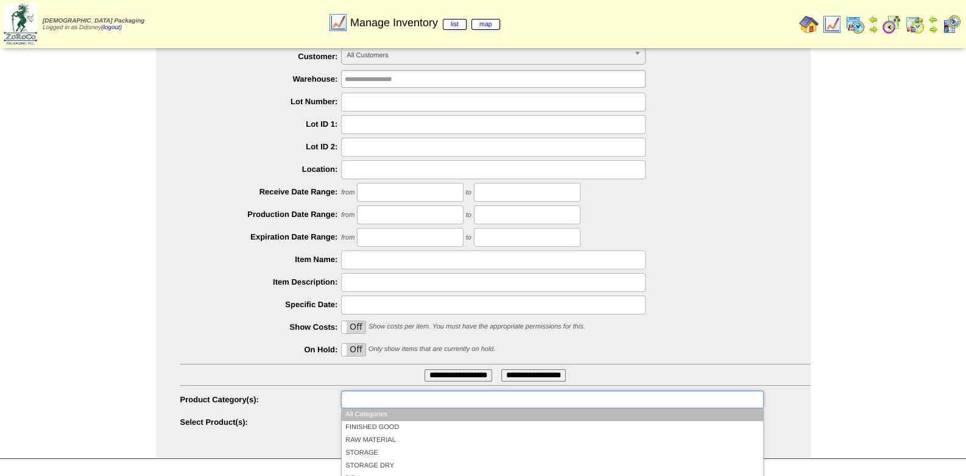
click at [400, 401] on input "text" at bounding box center [384, 399] width 78 height 15
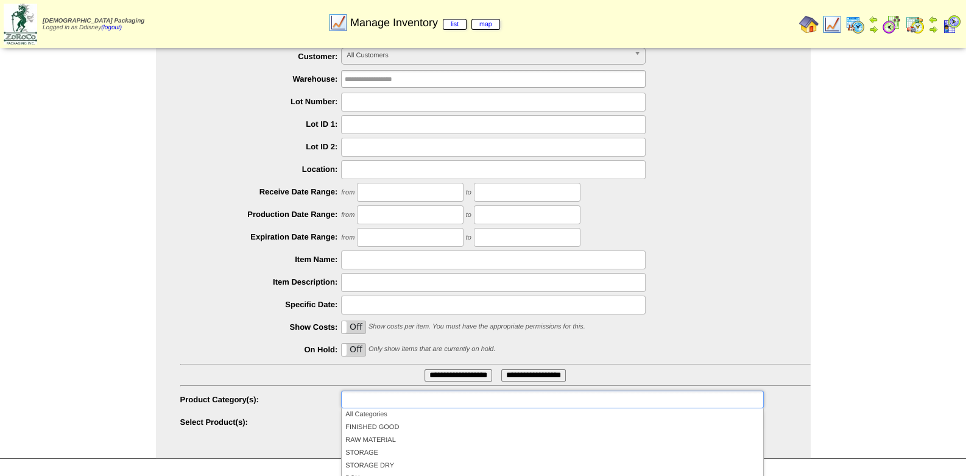
click at [818, 374] on div "**********" at bounding box center [483, 238] width 966 height 440
type input "**********"
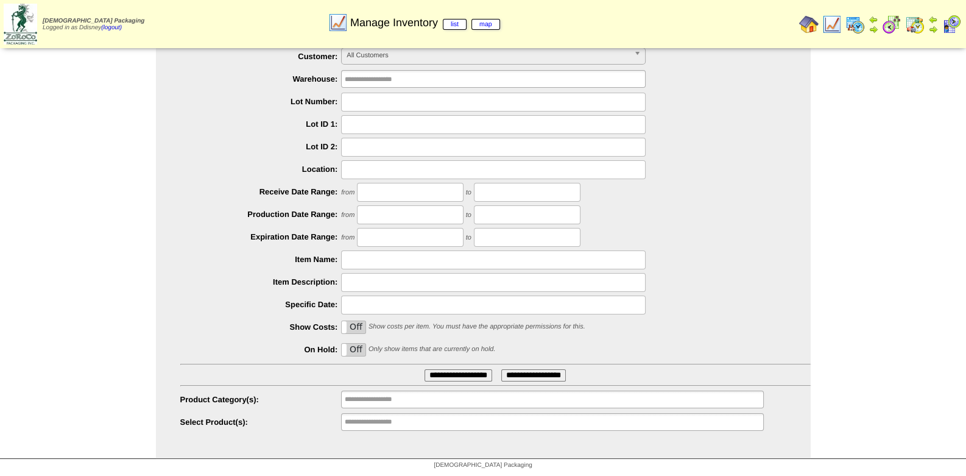
click at [479, 425] on ul "**********" at bounding box center [552, 422] width 422 height 18
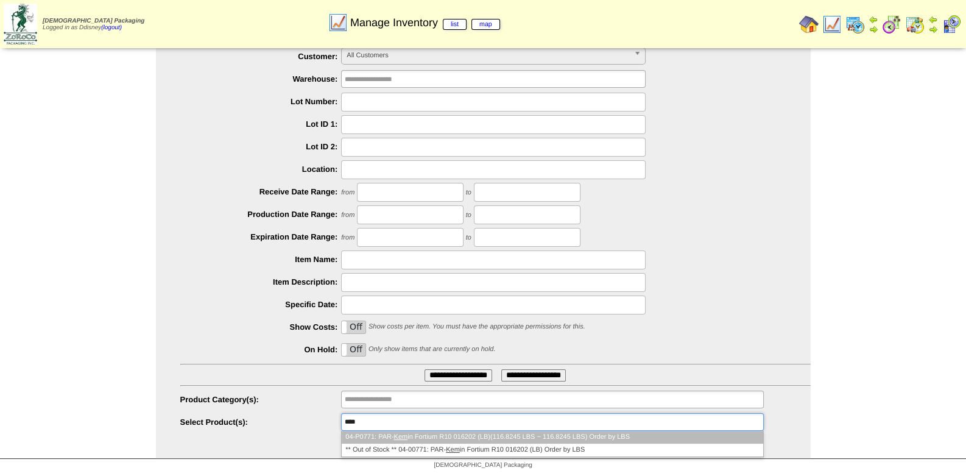
type input "*****"
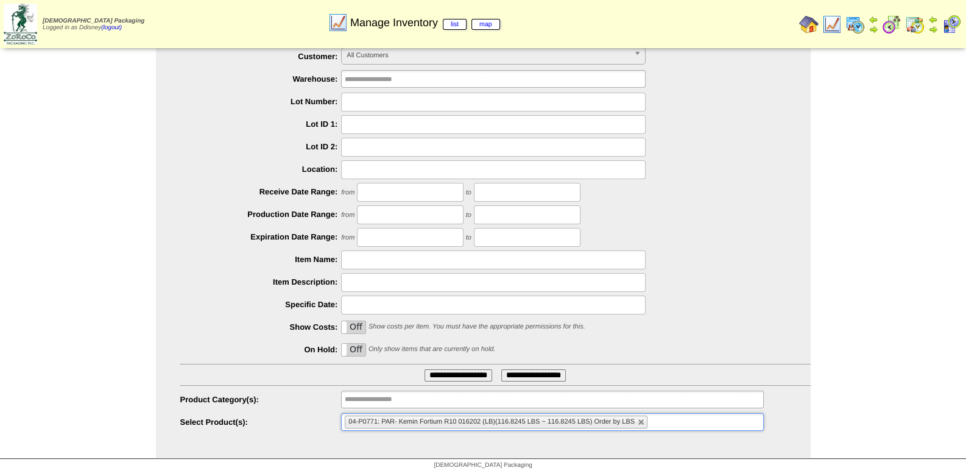
click at [450, 372] on input "**********" at bounding box center [459, 375] width 68 height 12
